Goal: Understand process/instructions: Learn how to perform a task or action

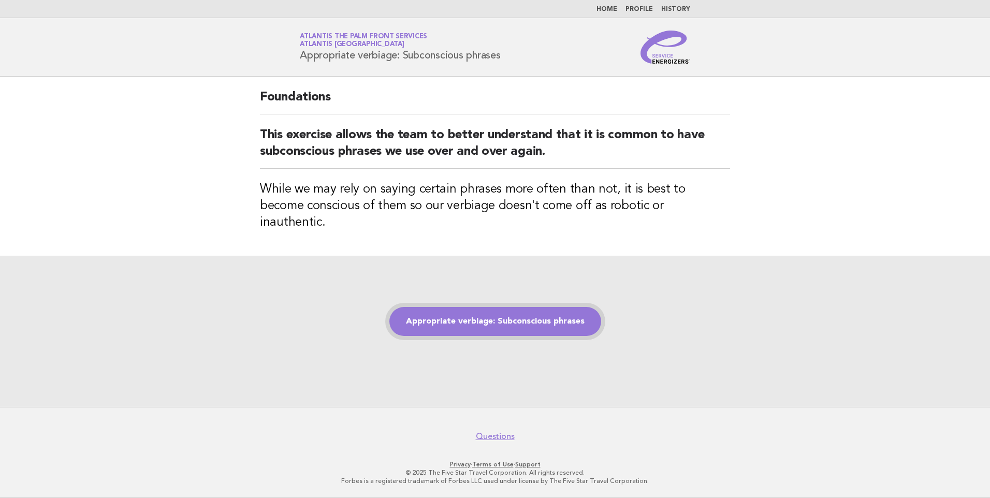
click at [471, 307] on link "Appropriate verbiage: Subconscious phrases" at bounding box center [495, 321] width 212 height 29
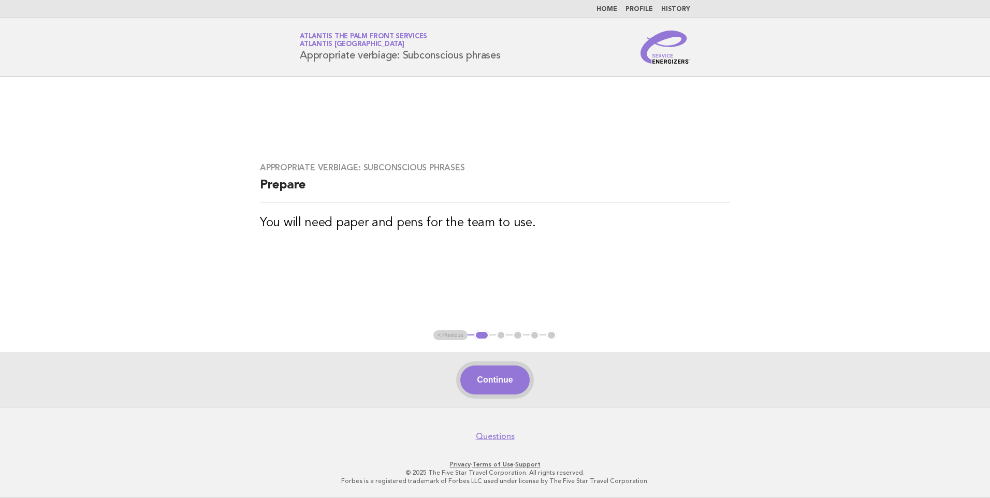
click at [507, 376] on button "Continue" at bounding box center [494, 380] width 69 height 29
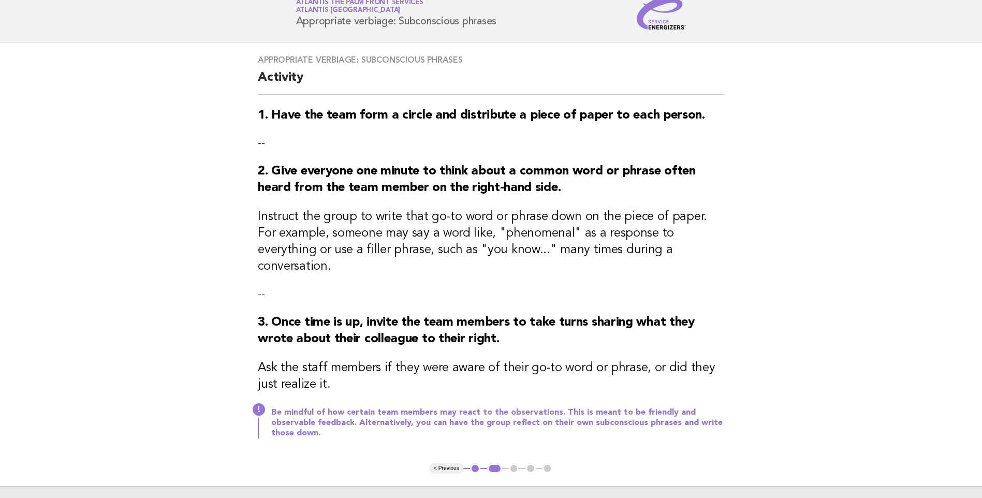
scroll to position [52, 0]
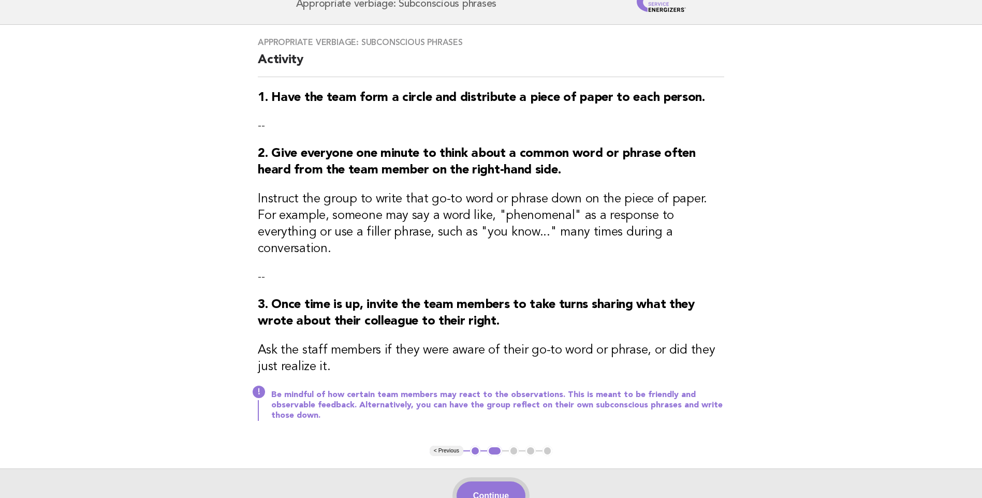
click at [488, 482] on button "Continue" at bounding box center [491, 496] width 69 height 29
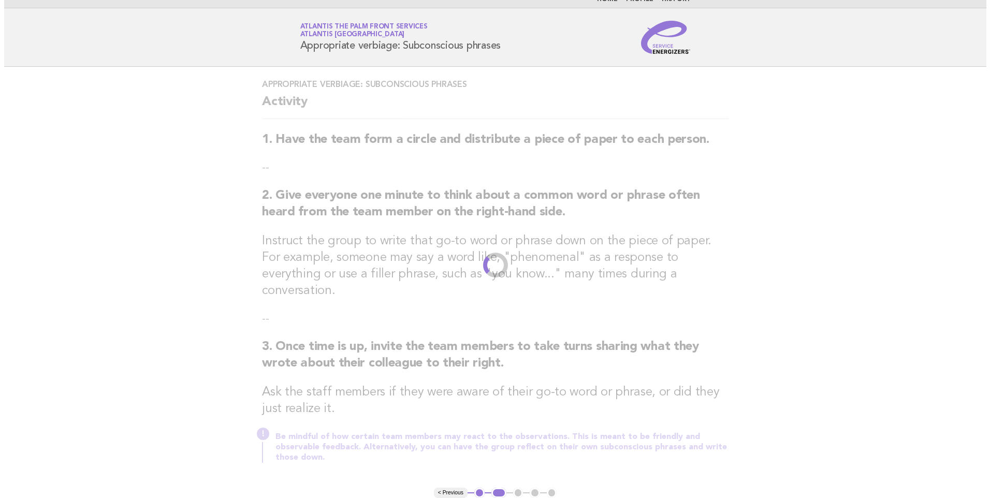
scroll to position [0, 0]
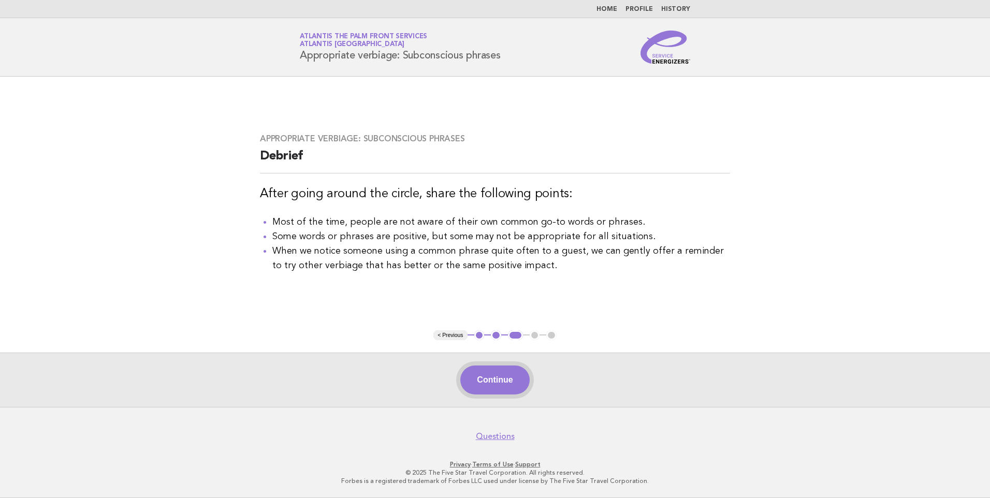
click at [490, 370] on button "Continue" at bounding box center [494, 380] width 69 height 29
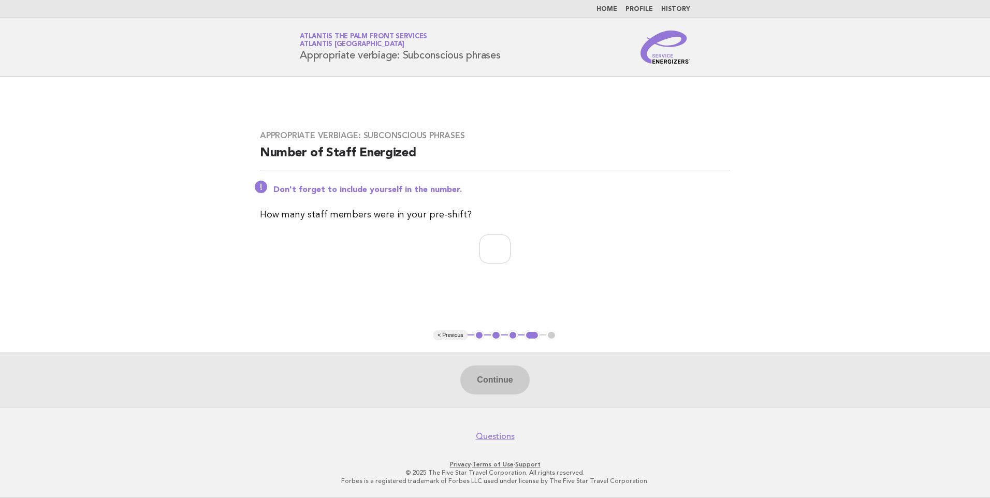
click at [498, 233] on div "Appropriate verbiage: Subconscious phrases Number of Staff Energized Don't forg…" at bounding box center [495, 203] width 495 height 170
click at [492, 249] on input "number" at bounding box center [494, 249] width 31 height 29
type input "*"
click at [494, 373] on button "Continue" at bounding box center [494, 380] width 69 height 29
